Goal: Ask a question

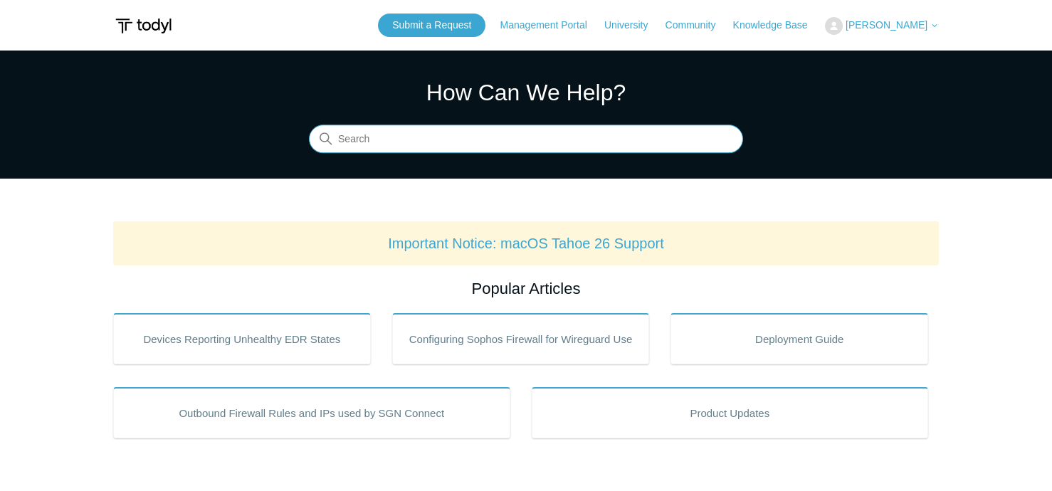
click at [528, 135] on input "Search" at bounding box center [526, 139] width 434 height 28
type input "Invalid Mac location"
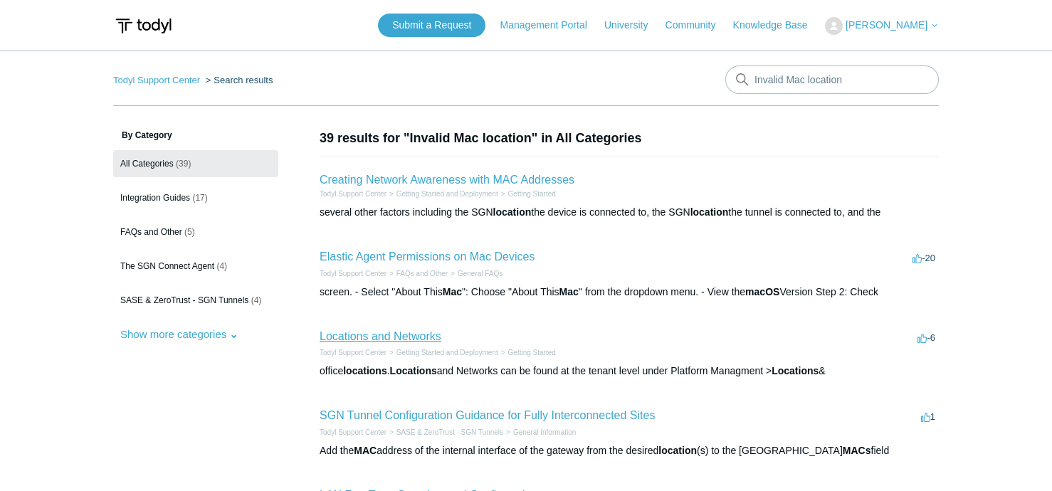
click at [428, 339] on link "Locations and Networks" at bounding box center [381, 336] width 122 height 12
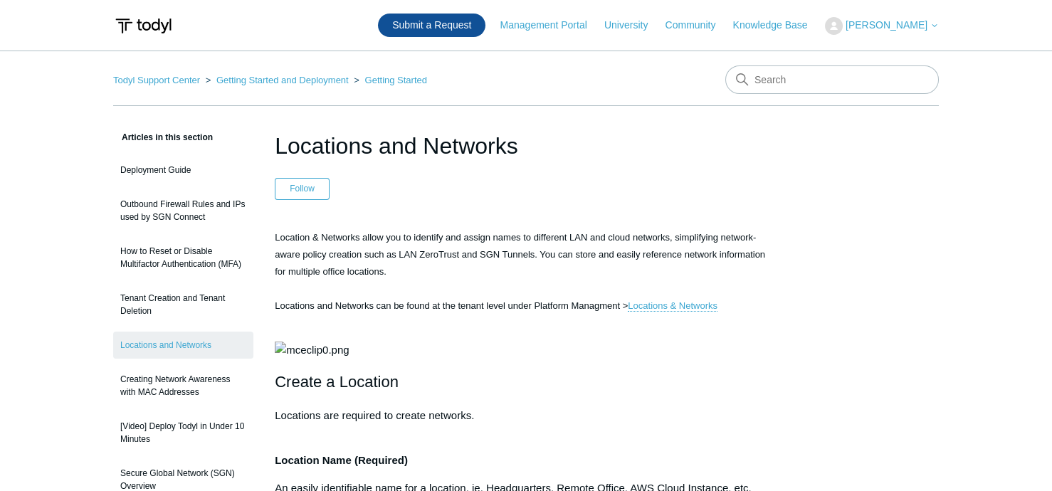
click at [470, 23] on link "Submit a Request" at bounding box center [431, 25] width 107 height 23
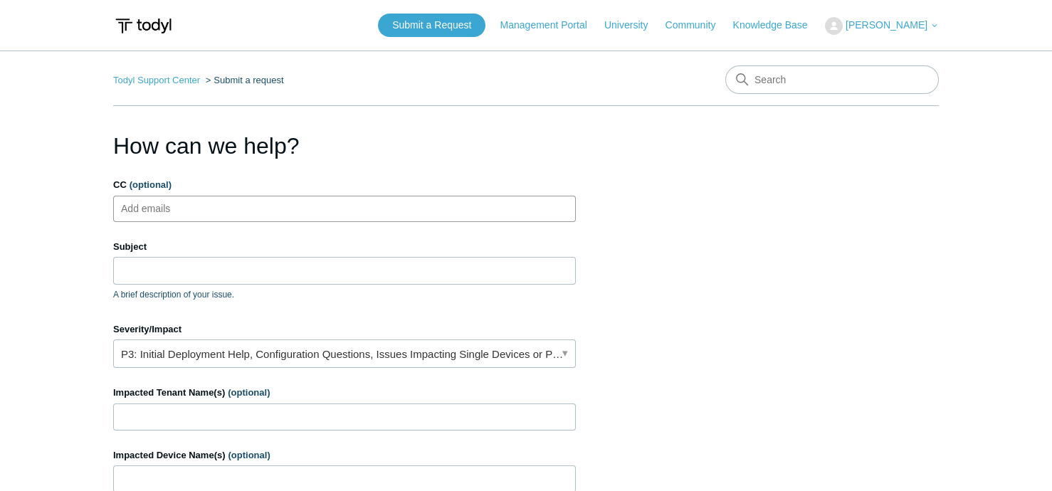
click at [393, 209] on ul "Add emails" at bounding box center [344, 209] width 463 height 26
click at [421, 278] on input "Subject" at bounding box center [344, 270] width 463 height 27
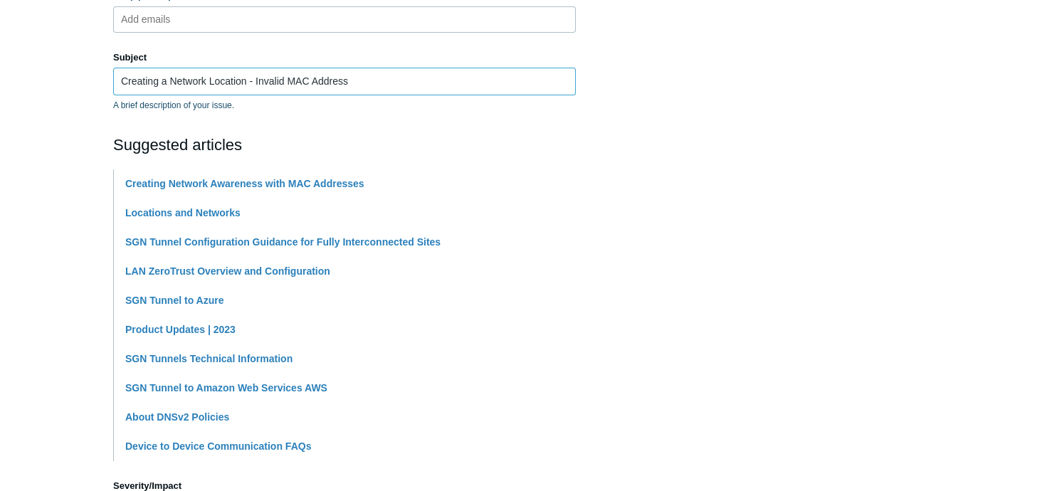
scroll to position [379, 0]
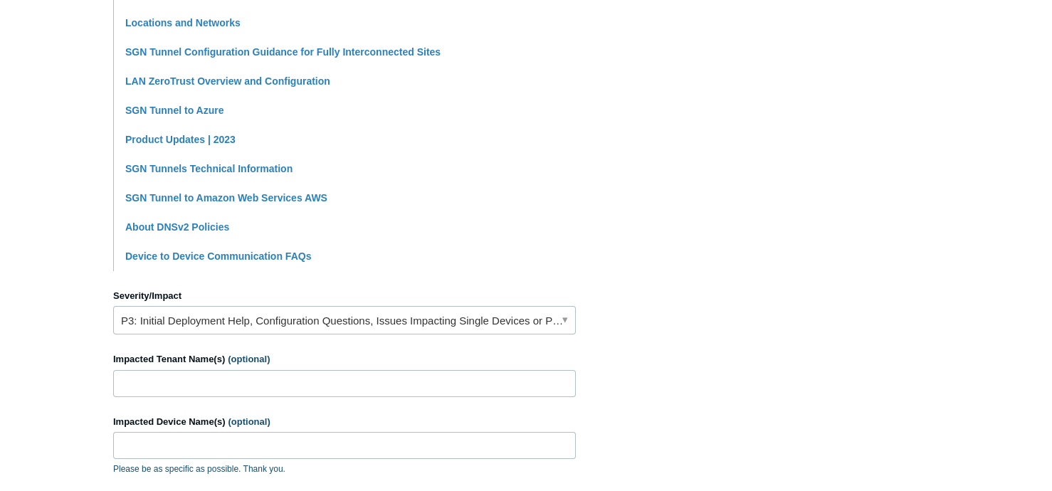
type input "Creating a Network Location - Invalid MAC Address"
click at [263, 322] on link "P3: Initial Deployment Help, Configuration Questions, Issues Impacting Single D…" at bounding box center [344, 320] width 463 height 28
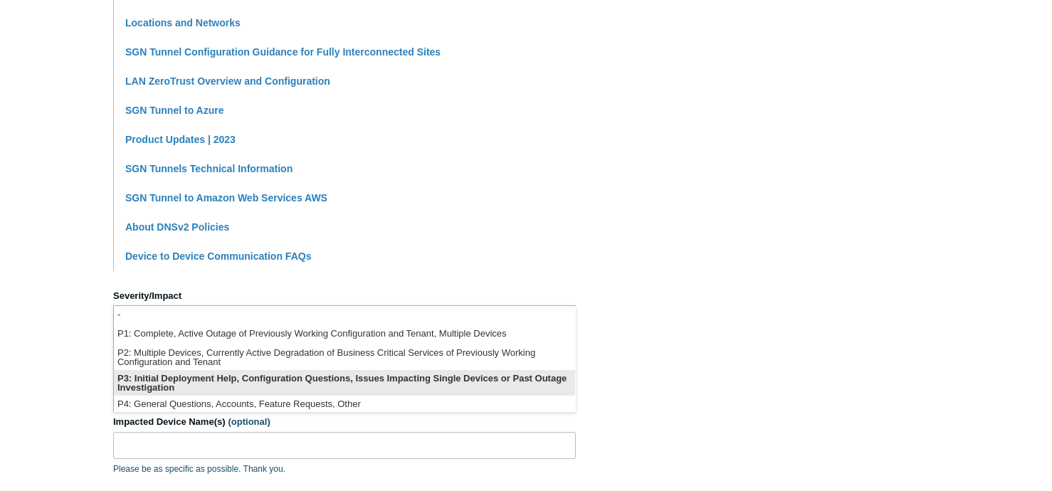
click at [236, 373] on li "P3: Initial Deployment Help, Configuration Questions, Issues Impacting Single D…" at bounding box center [344, 383] width 461 height 26
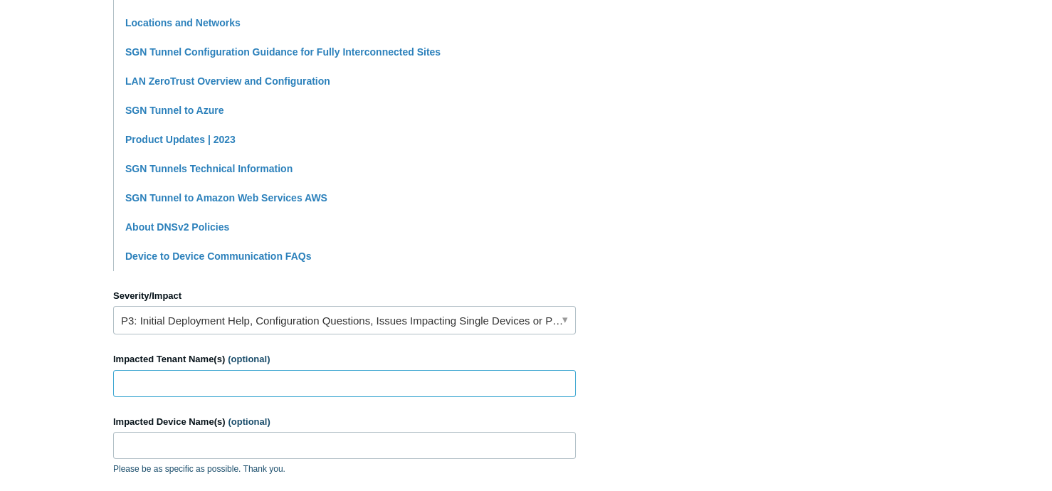
click at [235, 376] on input "Impacted Tenant Name(s) (optional)" at bounding box center [344, 383] width 463 height 27
type input "Halker consulting"
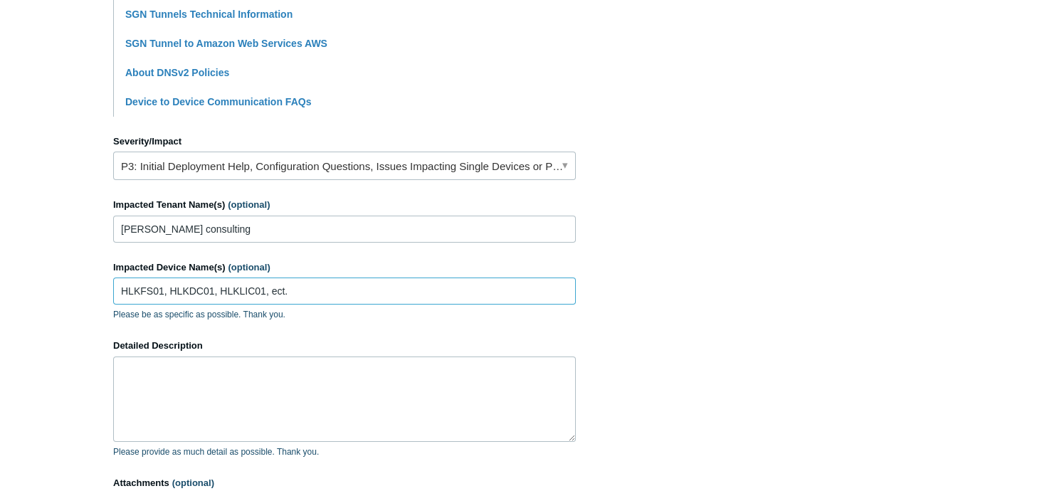
scroll to position [569, 0]
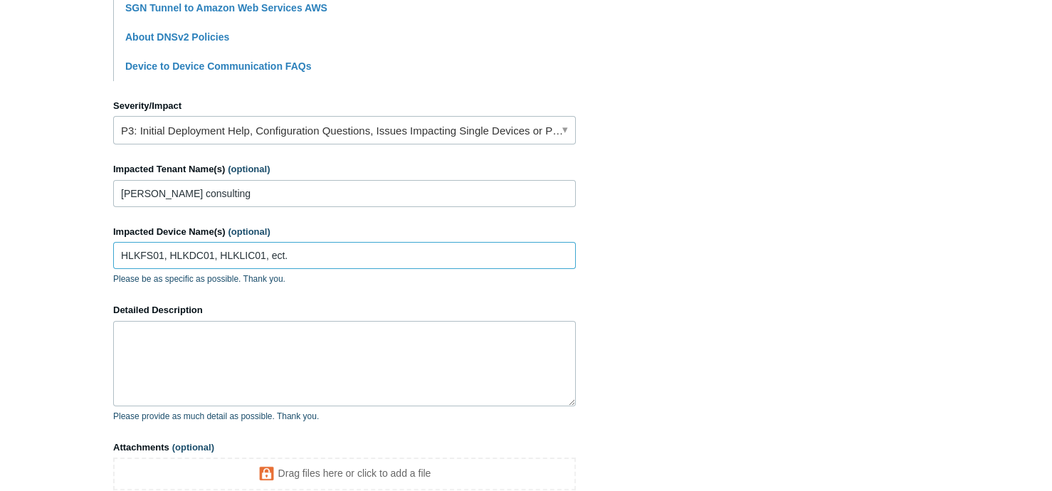
type input "HLKFS01, HLKDC01, HLKLIC01, ect."
click at [240, 352] on textarea "Detailed Description" at bounding box center [344, 363] width 463 height 85
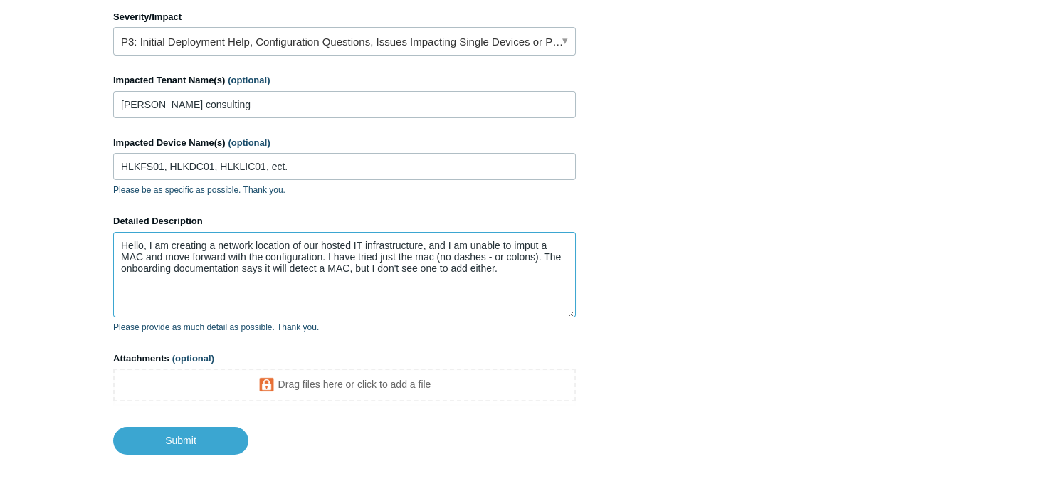
scroll to position [717, 0]
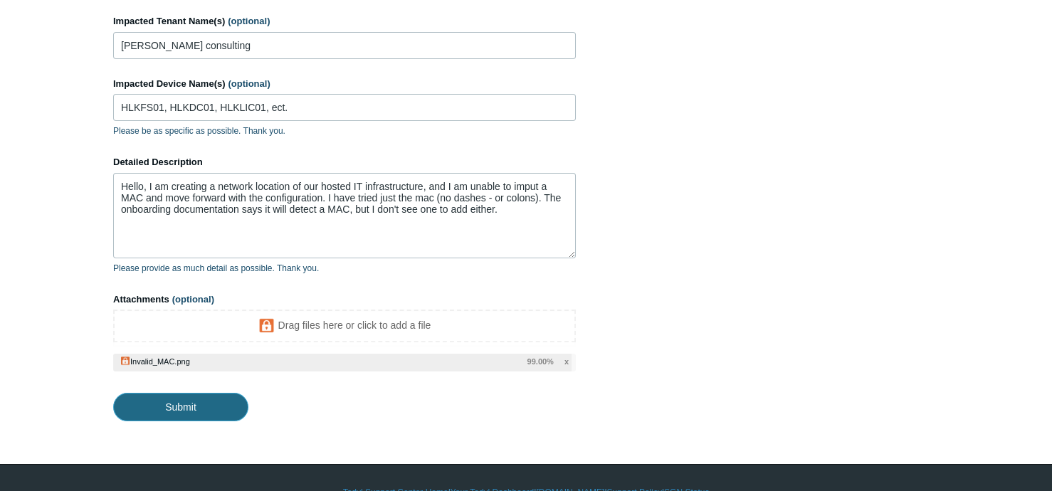
drag, startPoint x: 191, startPoint y: 404, endPoint x: 253, endPoint y: 404, distance: 61.2
click at [253, 404] on footer "Submit" at bounding box center [344, 397] width 463 height 50
click at [181, 399] on input "Submit" at bounding box center [180, 407] width 135 height 28
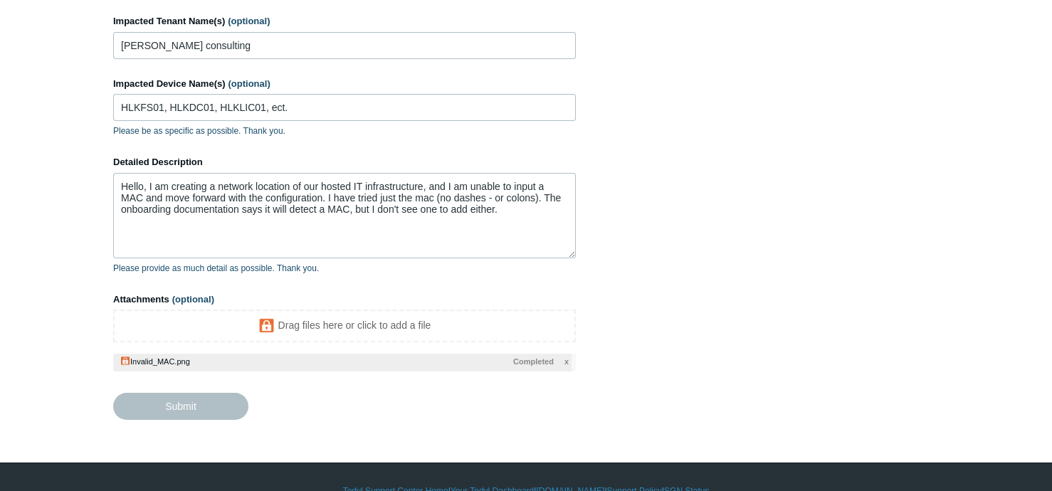
type textarea "Hello, I am creating a network location of our hosted IT infrastructure, and I …"
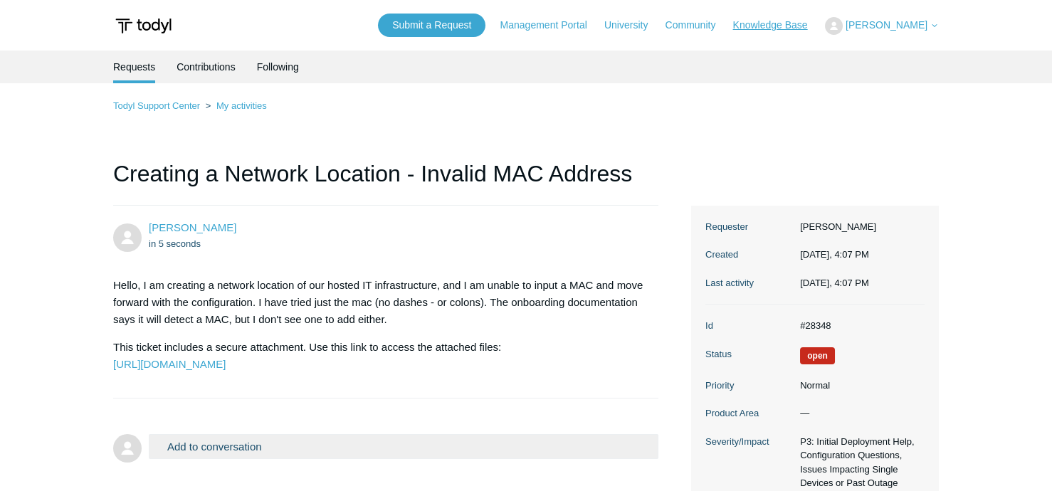
click at [788, 23] on link "Knowledge Base" at bounding box center [777, 25] width 89 height 15
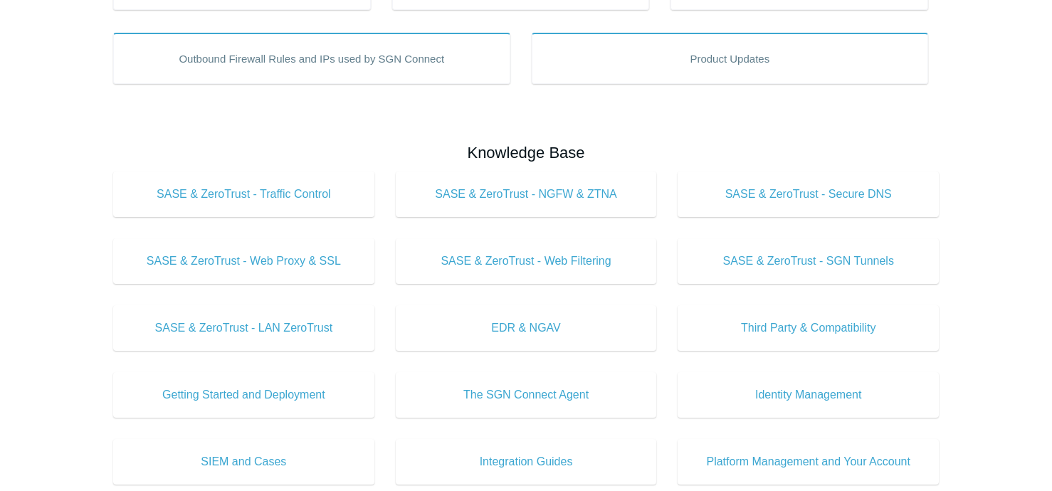
scroll to position [379, 0]
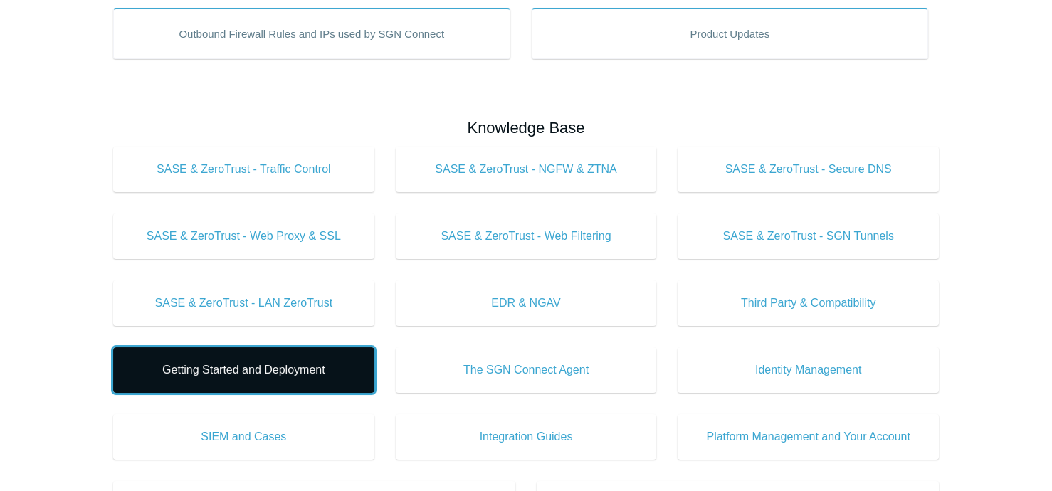
click at [283, 364] on span "Getting Started and Deployment" at bounding box center [244, 370] width 218 height 17
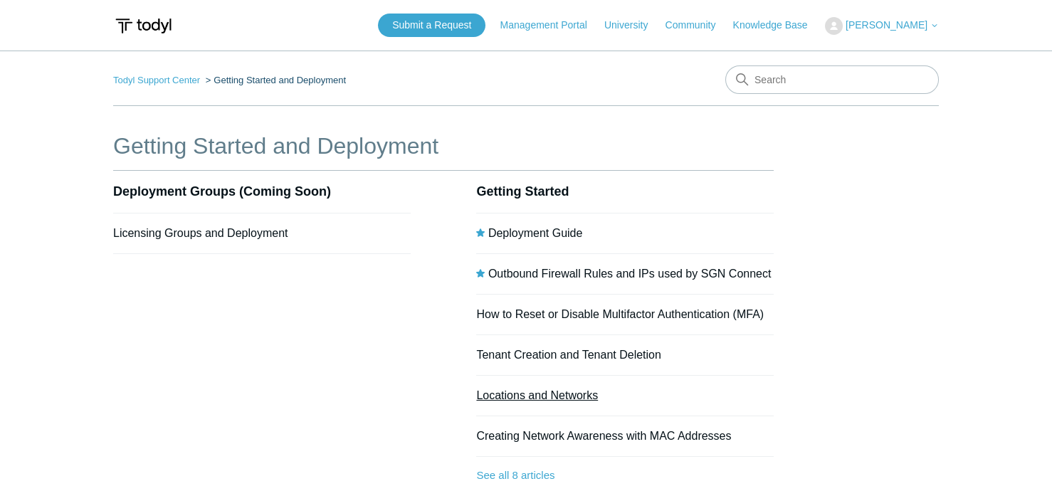
click at [537, 393] on link "Locations and Networks" at bounding box center [537, 395] width 122 height 12
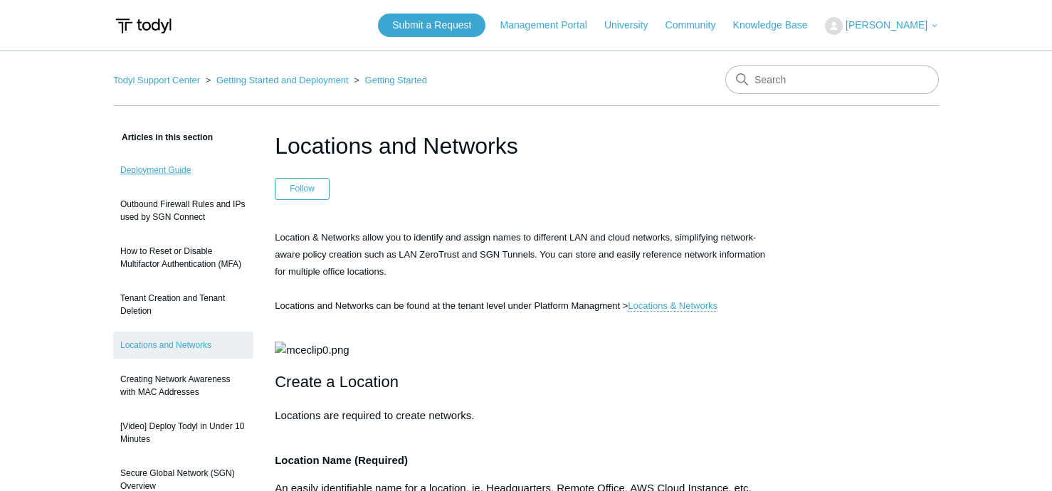
click at [161, 171] on link "Deployment Guide" at bounding box center [183, 170] width 140 height 27
